Goal: Task Accomplishment & Management: Use online tool/utility

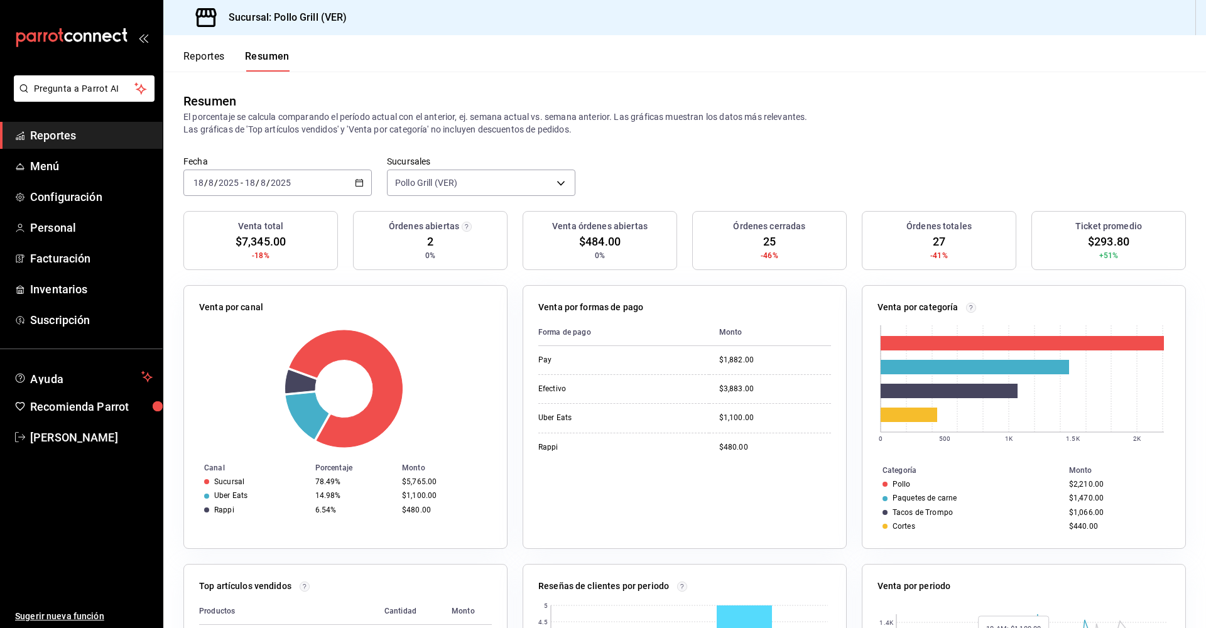
click at [360, 184] on icon "button" at bounding box center [359, 182] width 9 height 9
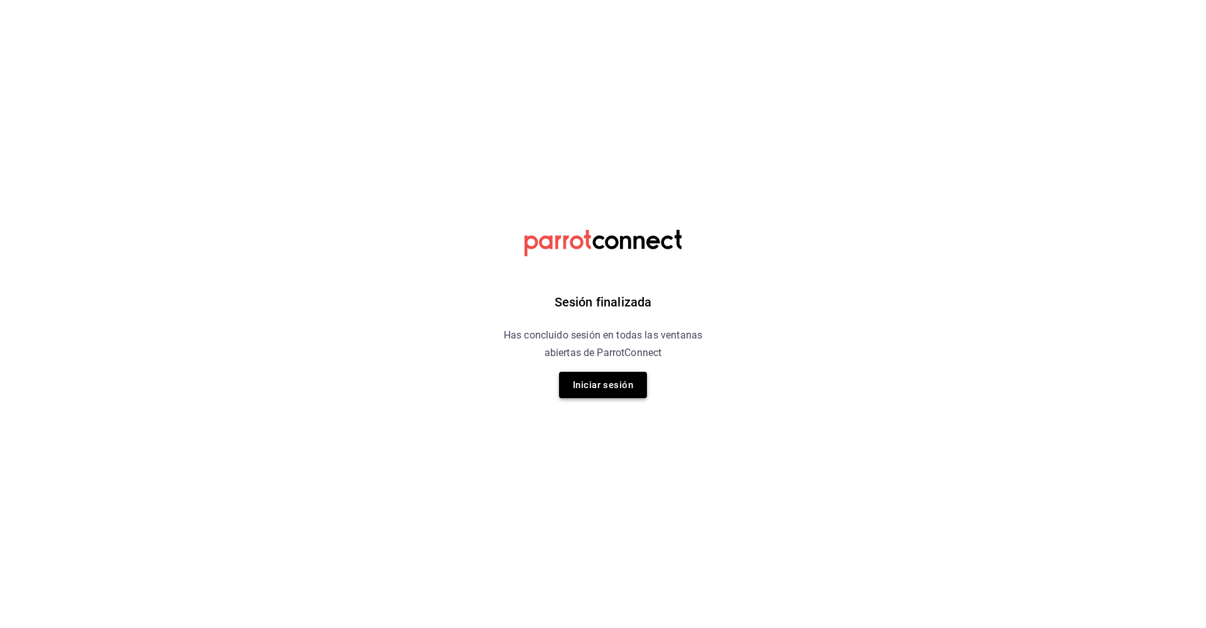
click at [617, 379] on button "Iniciar sesión" at bounding box center [603, 385] width 88 height 26
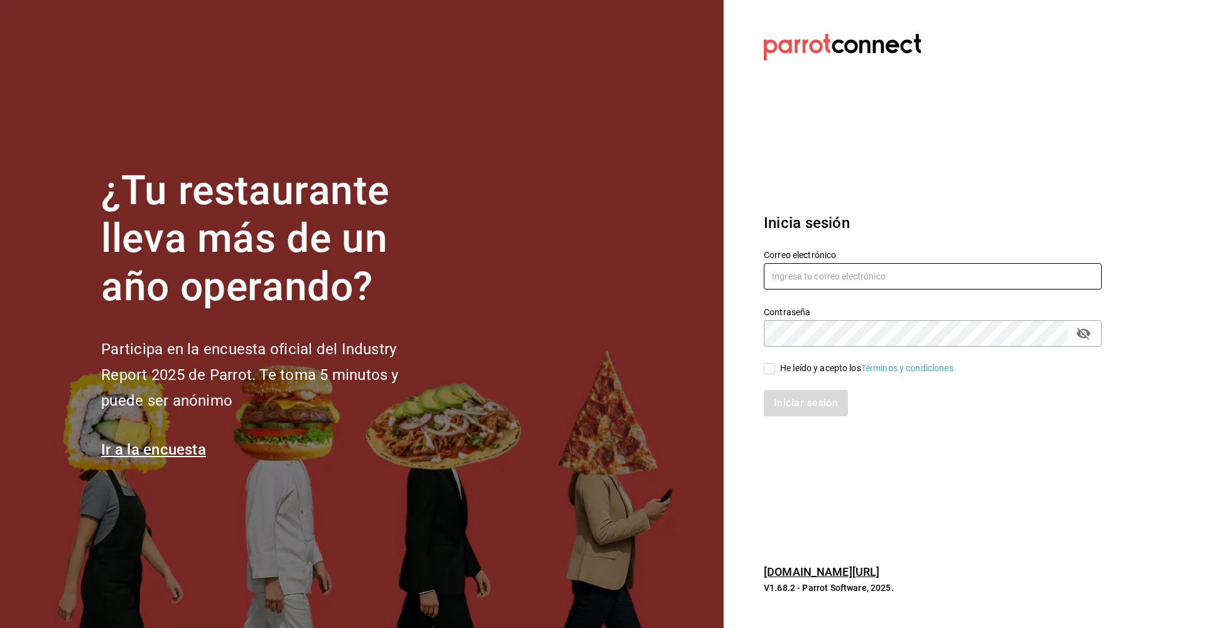
type input "ramos_santander@hotmail.com"
click at [766, 369] on input "He leído y acepto los Términos y condiciones." at bounding box center [769, 368] width 11 height 11
checkbox input "true"
click at [795, 399] on button "Iniciar sesión" at bounding box center [806, 403] width 85 height 26
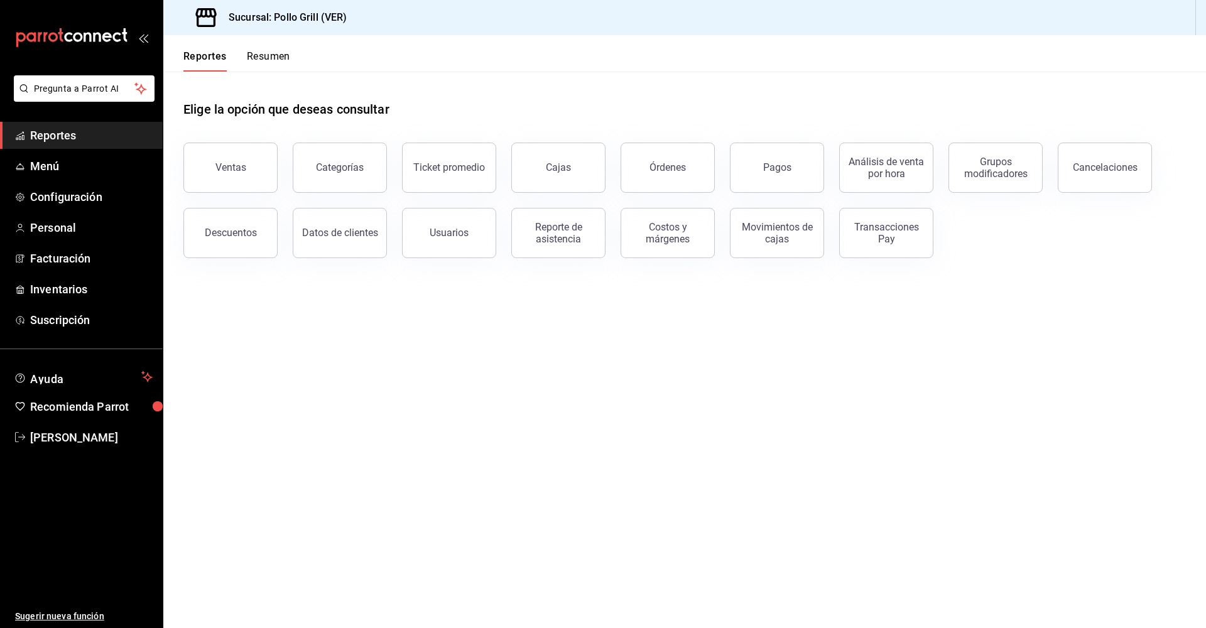
click at [269, 56] on button "Resumen" at bounding box center [268, 60] width 43 height 21
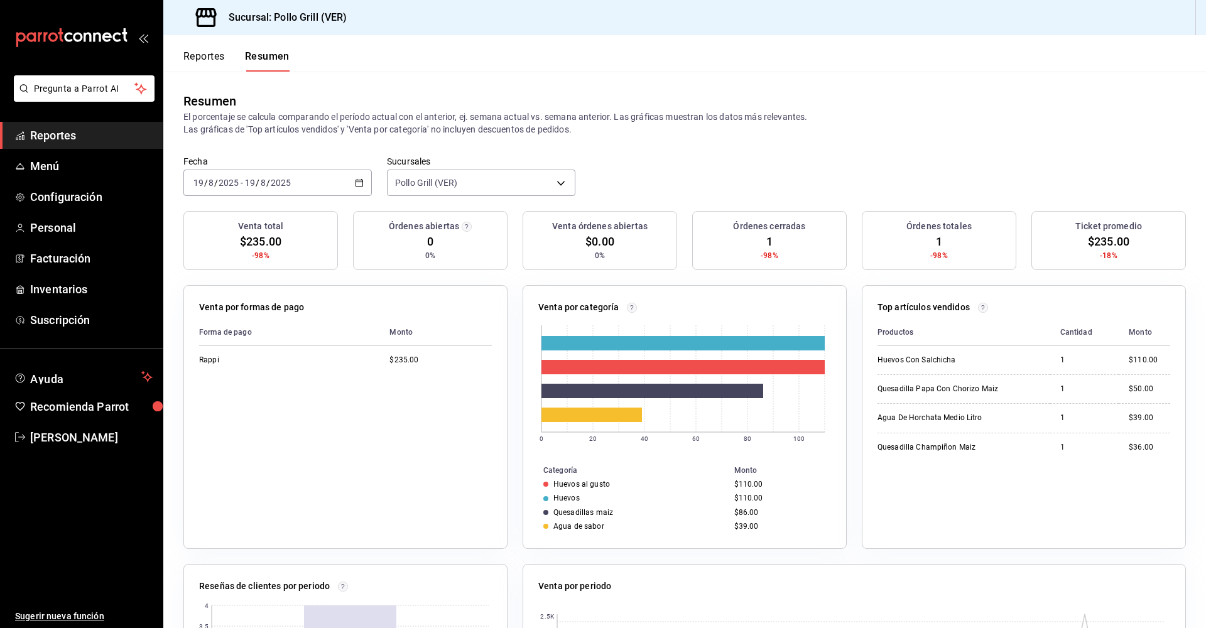
scroll to position [220, 0]
